Goal: Information Seeking & Learning: Learn about a topic

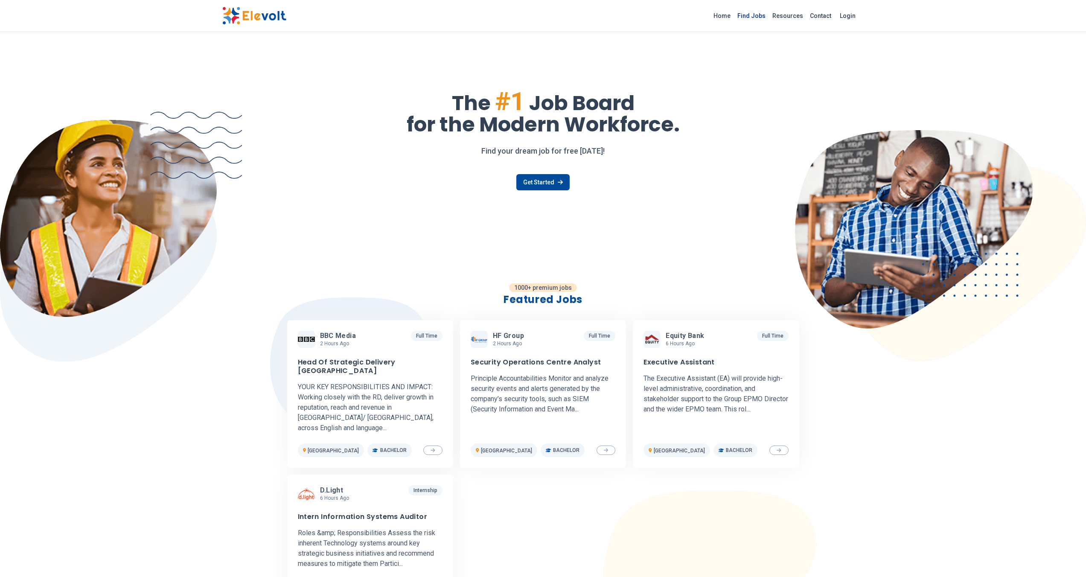
click at [747, 16] on link "Find Jobs" at bounding box center [751, 16] width 35 height 14
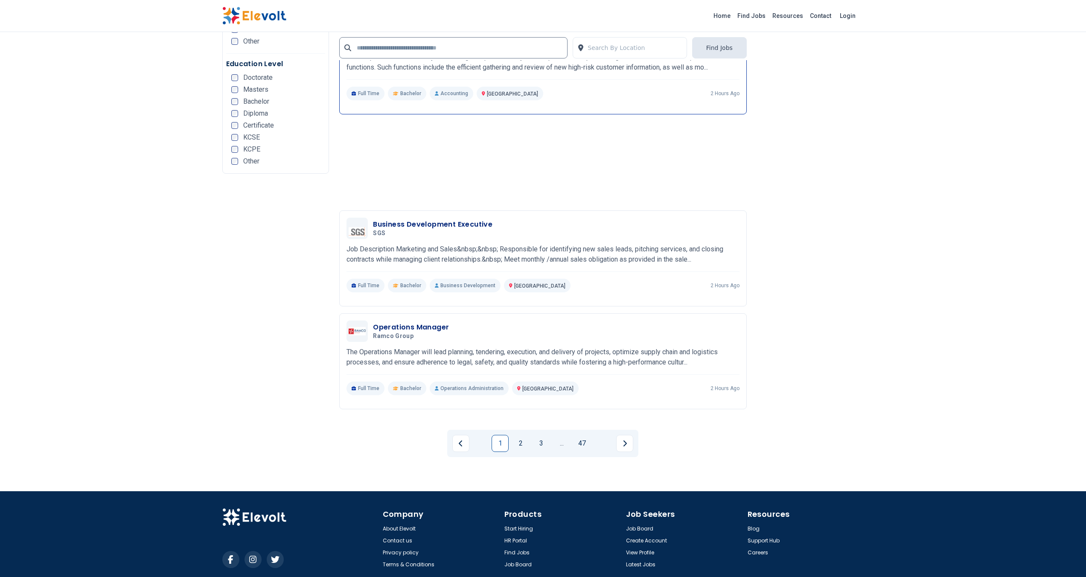
scroll to position [1743, 0]
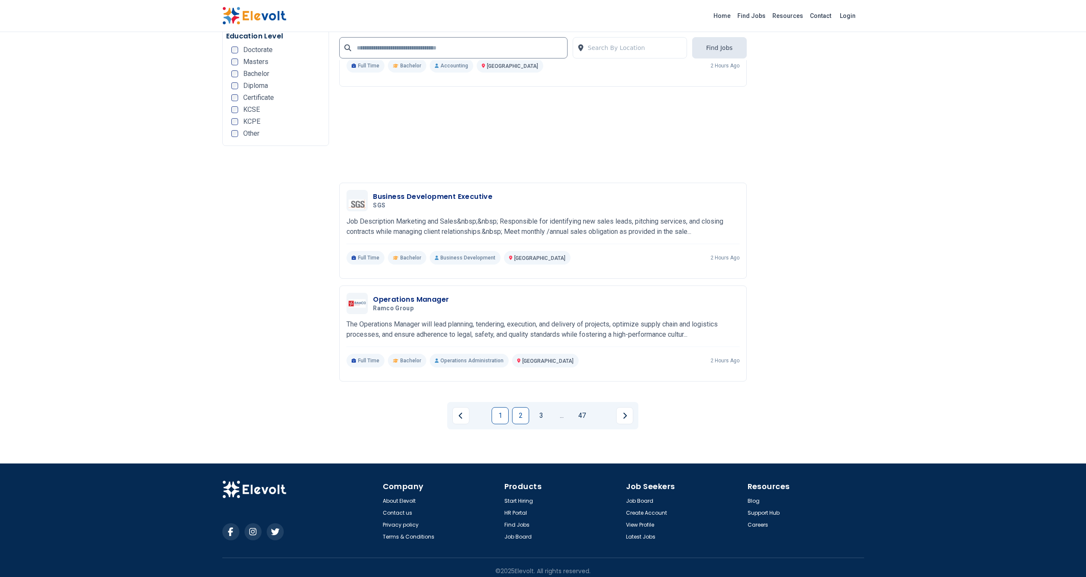
click at [524, 412] on link "2" at bounding box center [520, 415] width 17 height 17
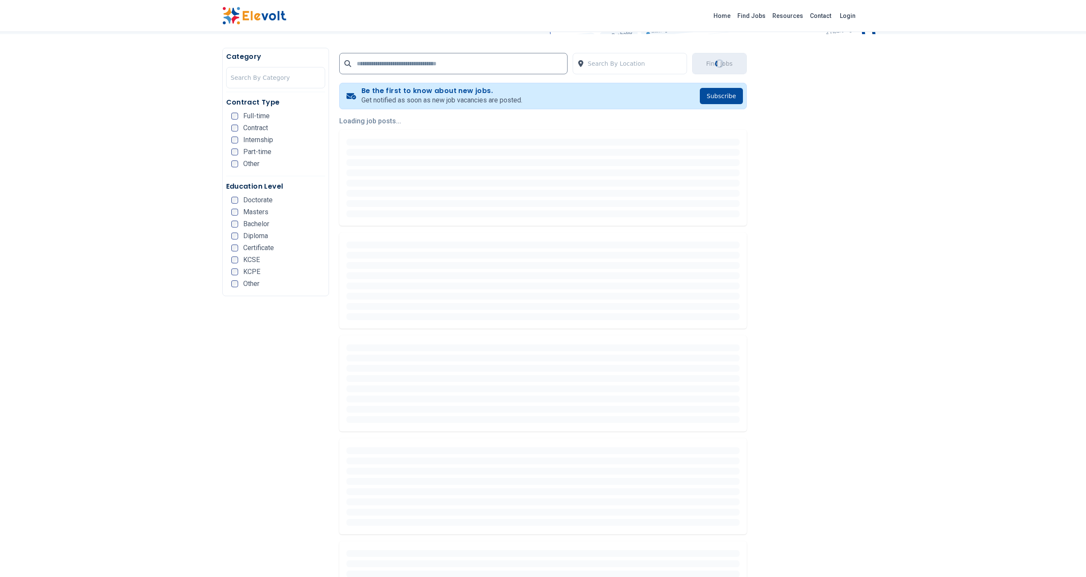
scroll to position [67, 0]
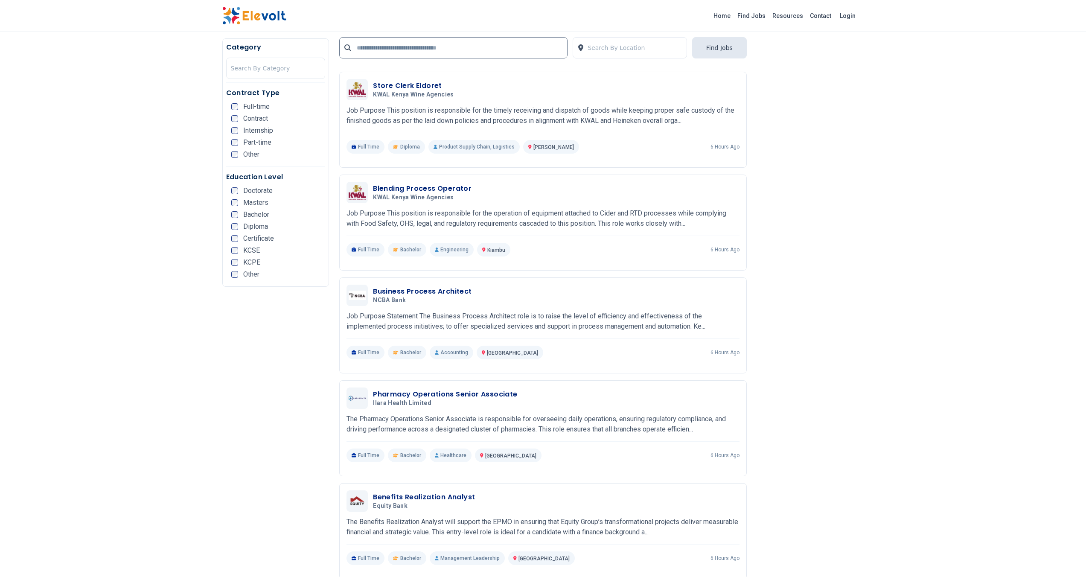
scroll to position [323, 0]
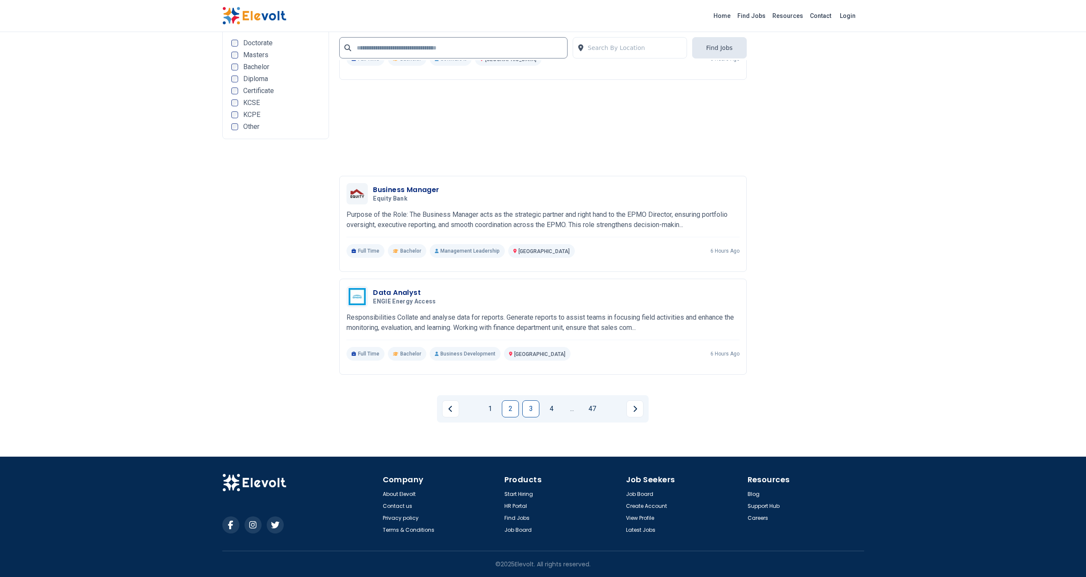
click at [532, 412] on link "3" at bounding box center [531, 408] width 17 height 17
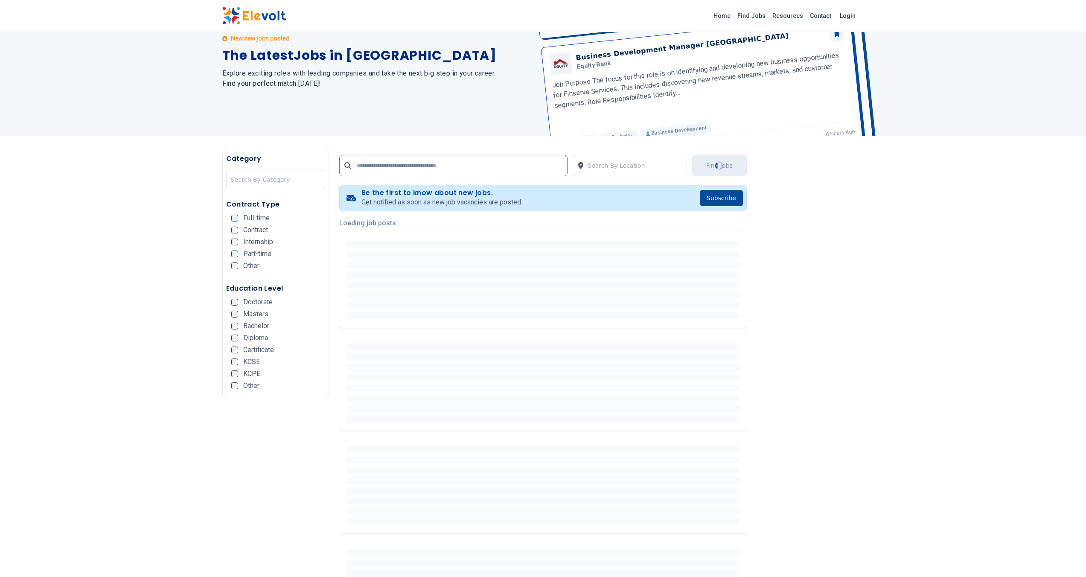
scroll to position [12, 0]
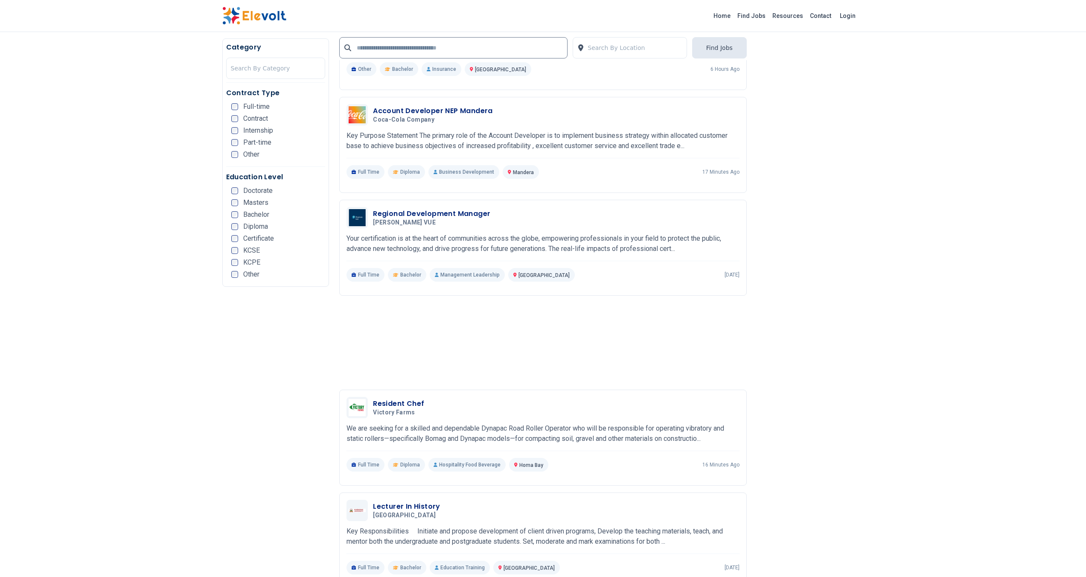
scroll to position [525, 0]
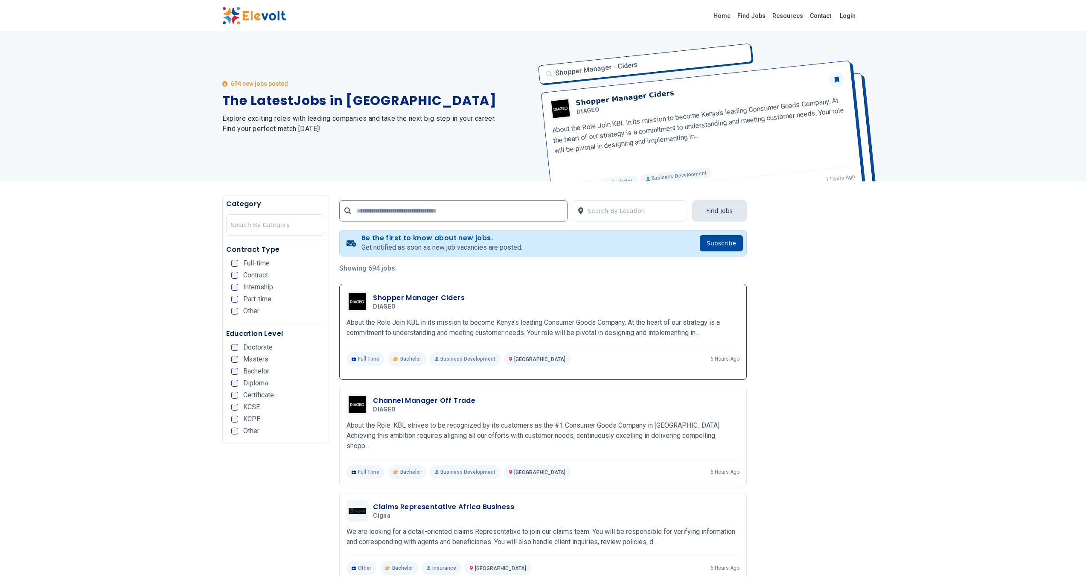
click at [508, 309] on div "Shopper Manager Ciders DIAGEO 08/25/2025 09/24/2025" at bounding box center [556, 302] width 367 height 18
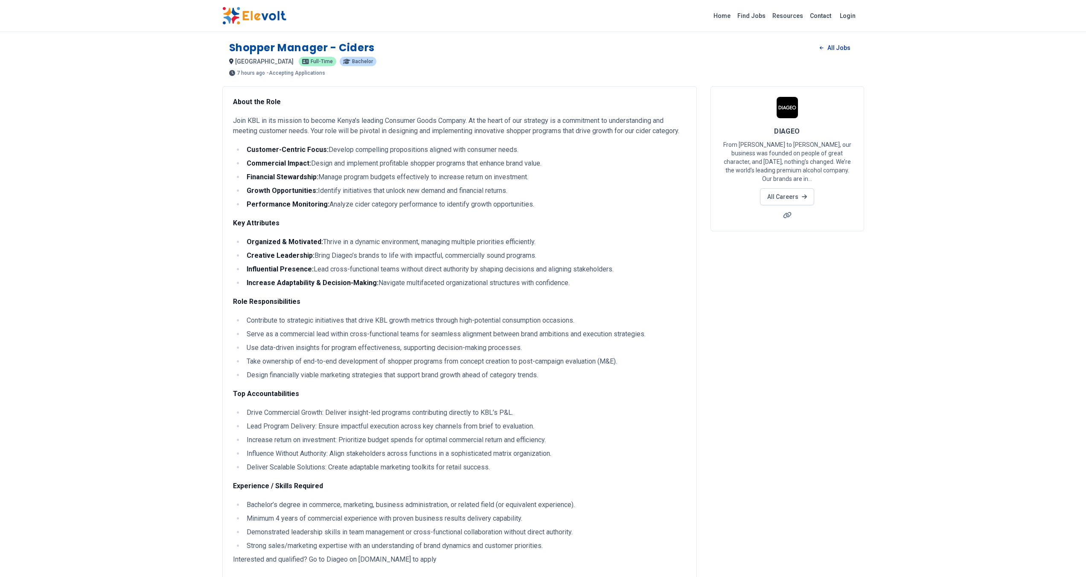
click at [844, 49] on link "All Jobs" at bounding box center [835, 47] width 44 height 13
